Goal: Task Accomplishment & Management: Use online tool/utility

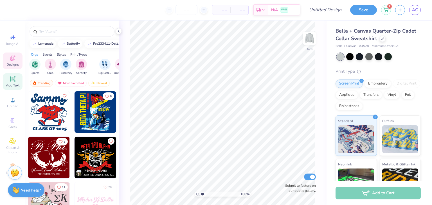
click at [10, 83] on div "Add Text" at bounding box center [13, 81] width 20 height 17
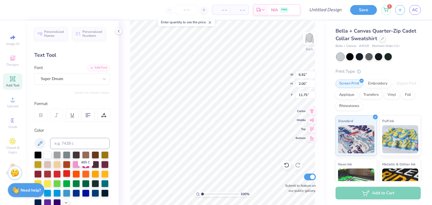
click at [70, 170] on div at bounding box center [66, 173] width 7 height 7
click at [119, 31] on icon at bounding box center [118, 31] width 4 height 4
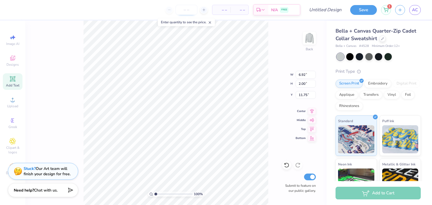
click at [193, 12] on input "number" at bounding box center [186, 10] width 22 height 10
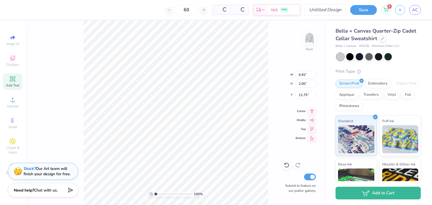
type input "60"
click at [333, 10] on input "Design Title" at bounding box center [332, 9] width 28 height 11
type input "BC4528"
click at [367, 11] on button "Save" at bounding box center [363, 9] width 27 height 10
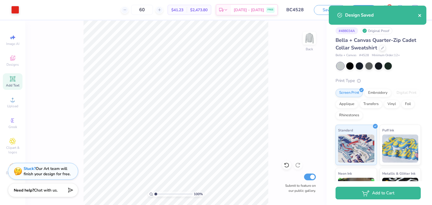
click at [418, 16] on icon "close" at bounding box center [420, 15] width 4 height 4
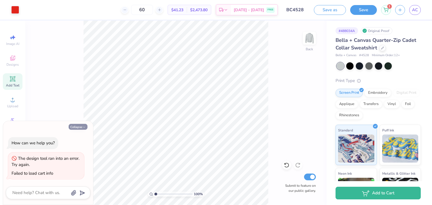
click at [78, 126] on button "Collapse" at bounding box center [78, 127] width 19 height 6
type textarea "x"
